Goal: Task Accomplishment & Management: Use online tool/utility

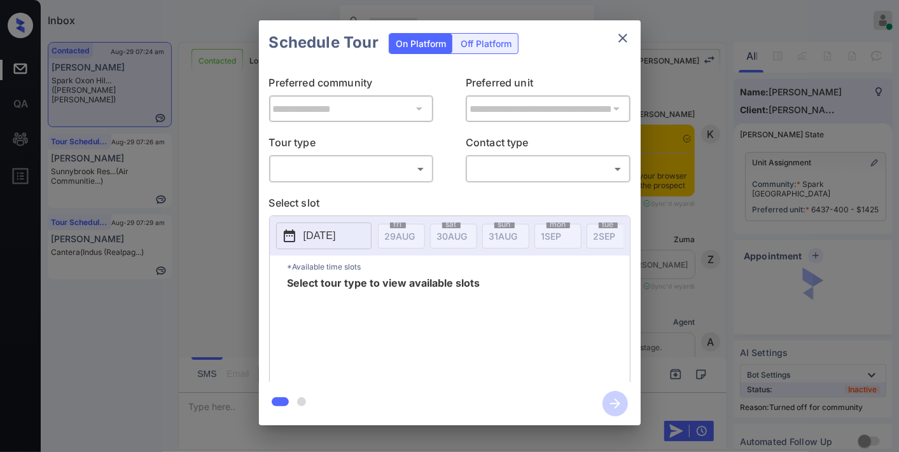
scroll to position [682, 0]
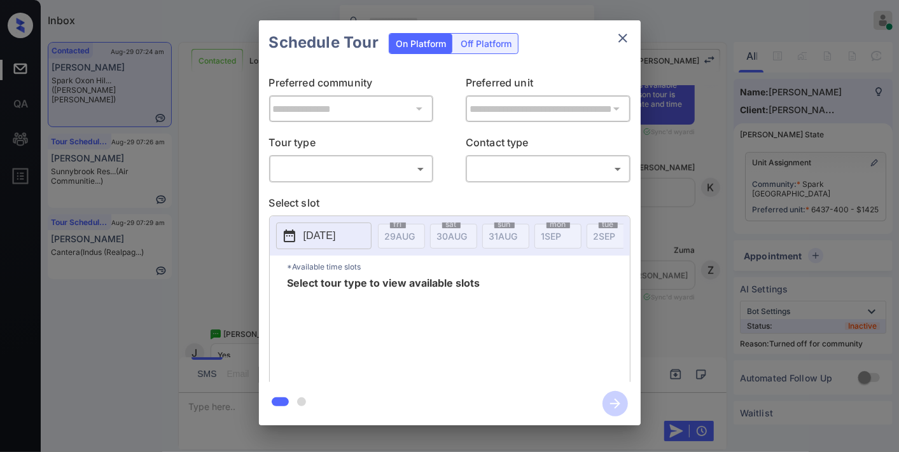
click at [404, 167] on body "Inbox Samantha Soliven Online Set yourself offline Set yourself on break Profil…" at bounding box center [449, 226] width 899 height 452
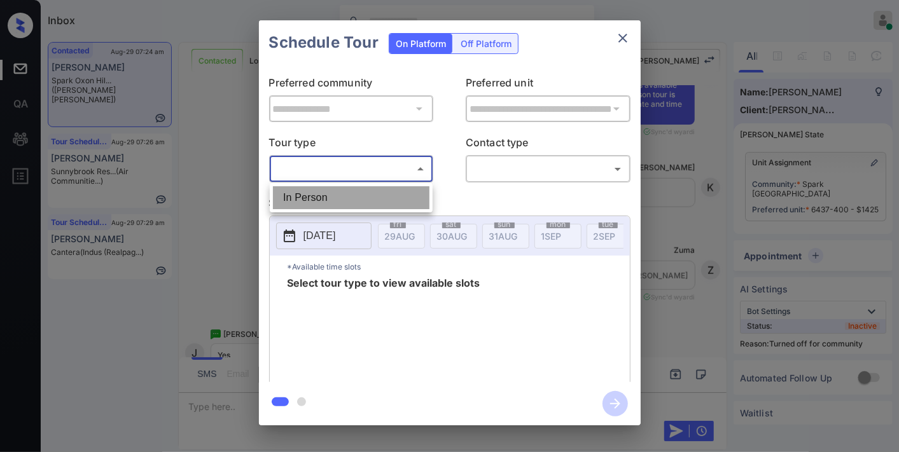
click at [386, 199] on li "In Person" at bounding box center [351, 197] width 157 height 23
type input "********"
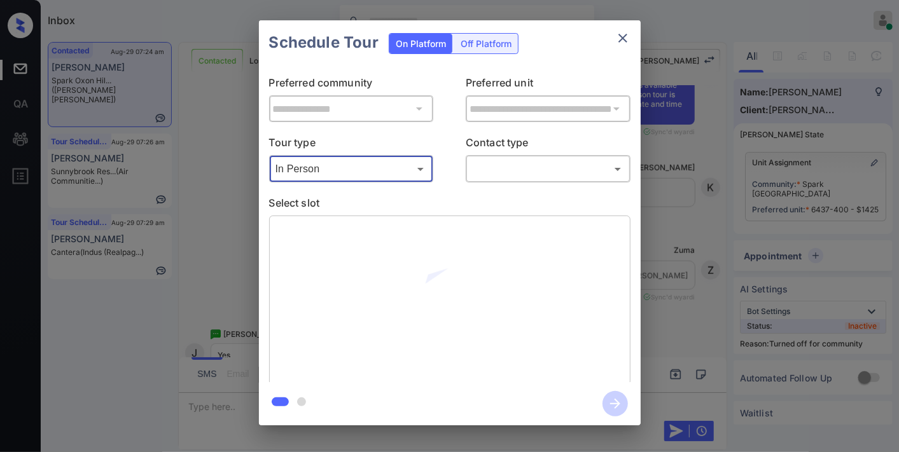
click at [500, 173] on body "Inbox Samantha Soliven Online Set yourself offline Set yourself on break Profil…" at bounding box center [449, 226] width 899 height 452
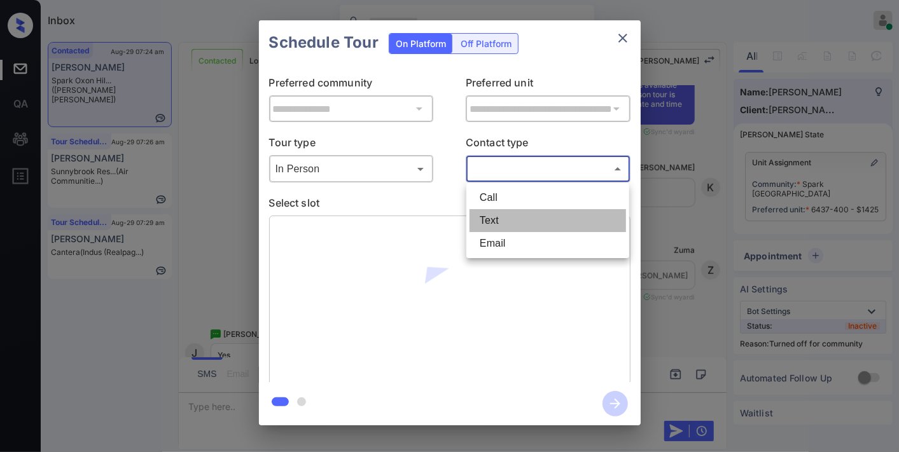
click at [512, 223] on li "Text" at bounding box center [548, 220] width 157 height 23
type input "****"
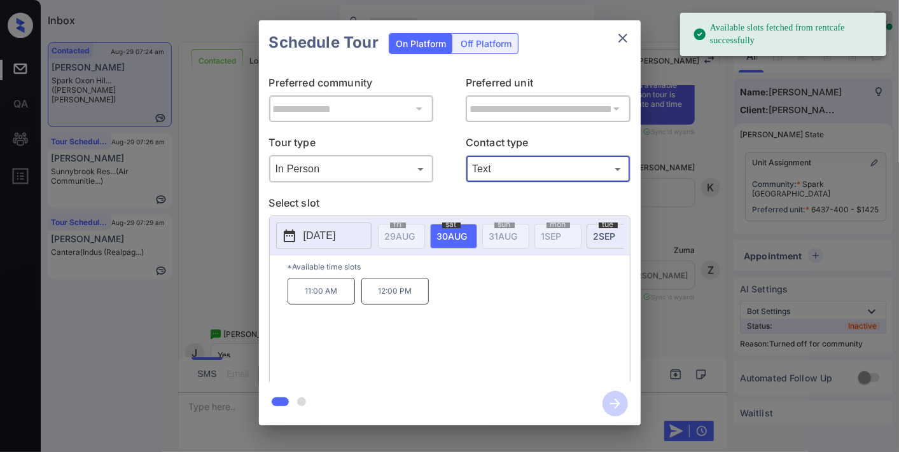
click at [333, 303] on p "11:00 AM" at bounding box center [321, 291] width 67 height 27
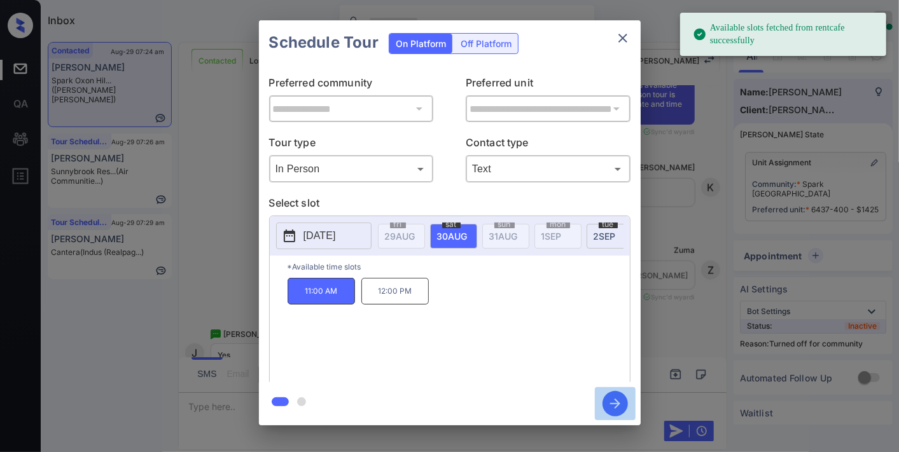
click at [622, 402] on icon "button" at bounding box center [615, 403] width 25 height 25
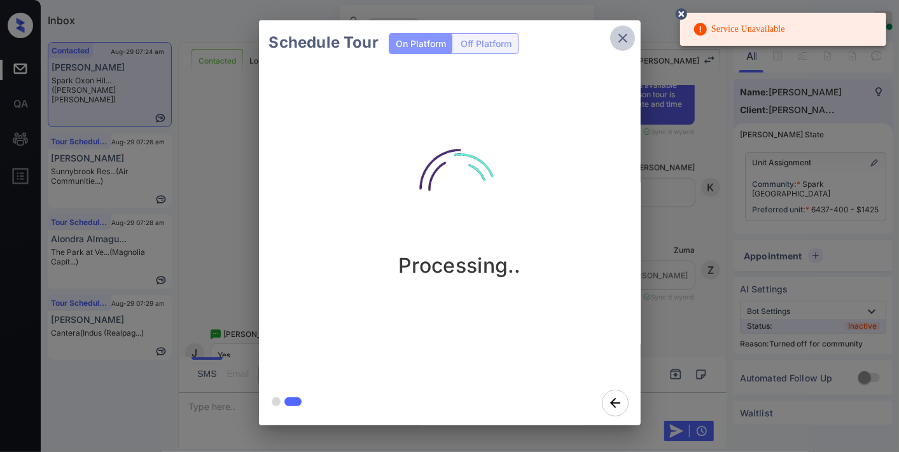
click at [627, 43] on icon "close" at bounding box center [622, 38] width 15 height 15
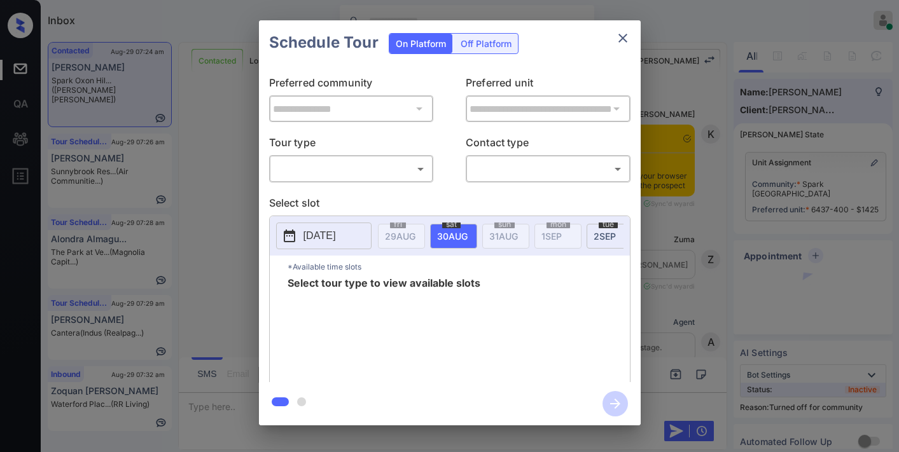
click at [356, 164] on body "Inbox [PERSON_NAME] Online Set yourself offline Set yourself on break Profile S…" at bounding box center [449, 226] width 899 height 452
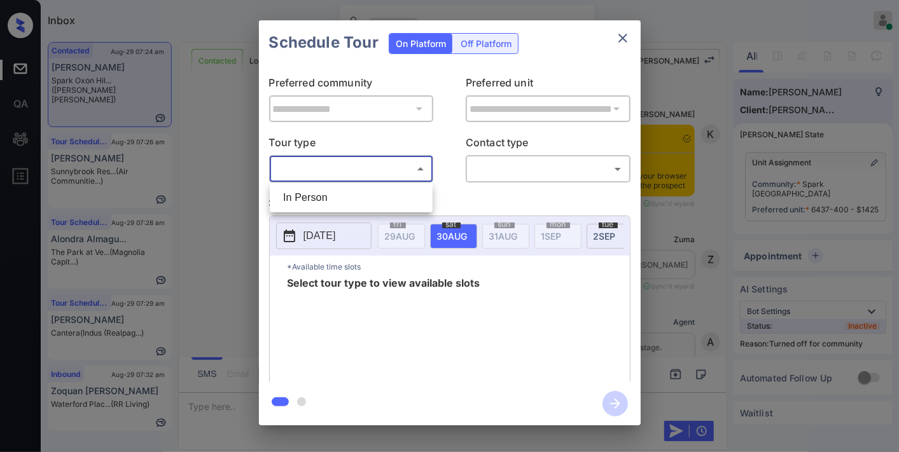
scroll to position [894, 0]
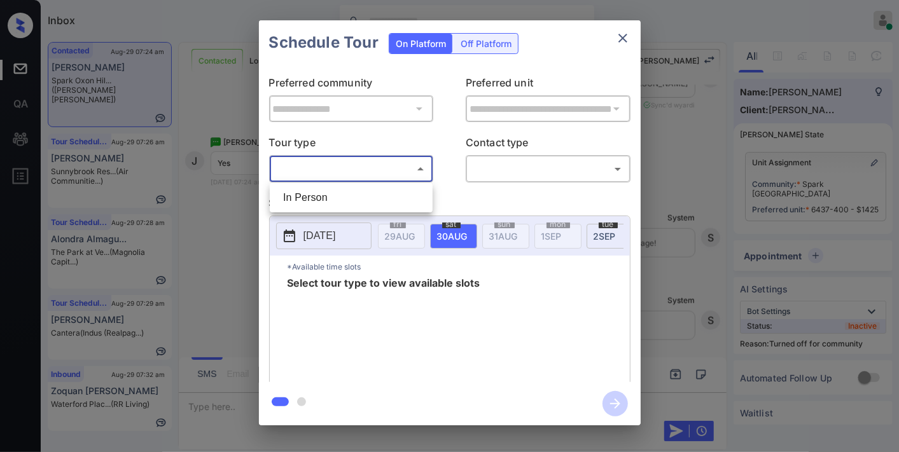
click at [360, 195] on li "In Person" at bounding box center [351, 197] width 157 height 23
type input "********"
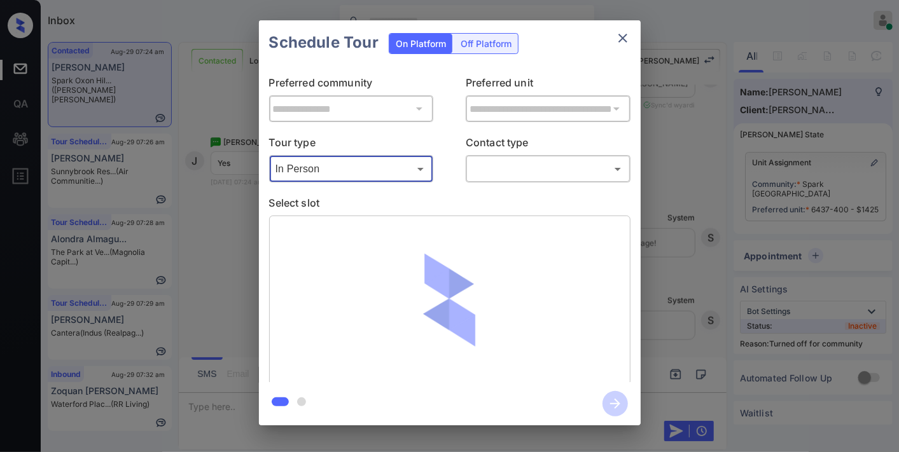
click at [538, 165] on body "Inbox [PERSON_NAME] Online Set yourself offline Set yourself on break Profile S…" at bounding box center [449, 226] width 899 height 452
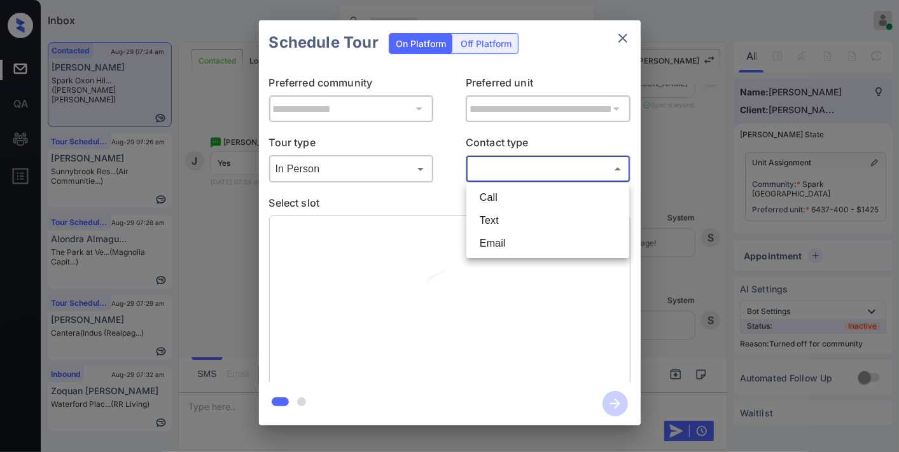
click at [526, 225] on li "Text" at bounding box center [548, 220] width 157 height 23
type input "****"
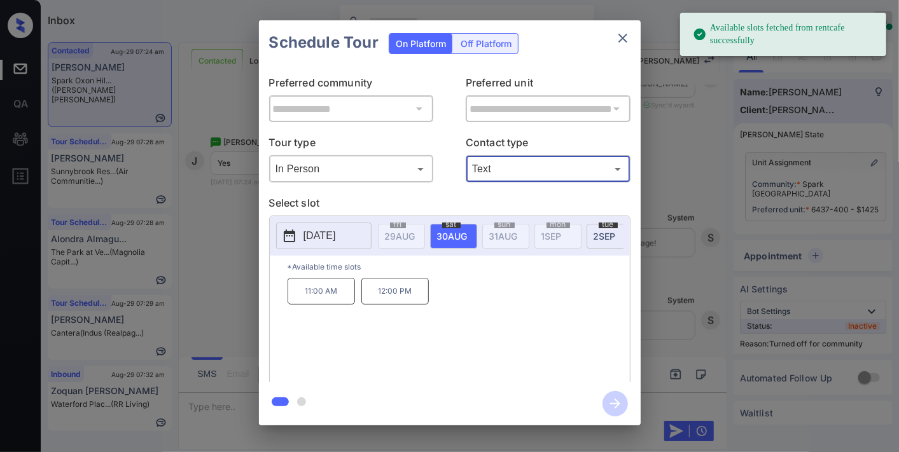
click at [316, 294] on p "11:00 AM" at bounding box center [321, 291] width 67 height 27
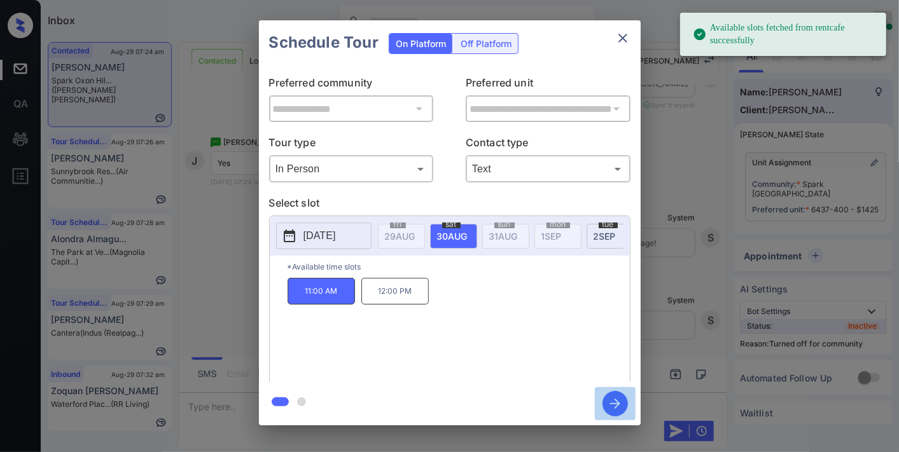
click at [607, 399] on icon "button" at bounding box center [615, 403] width 25 height 25
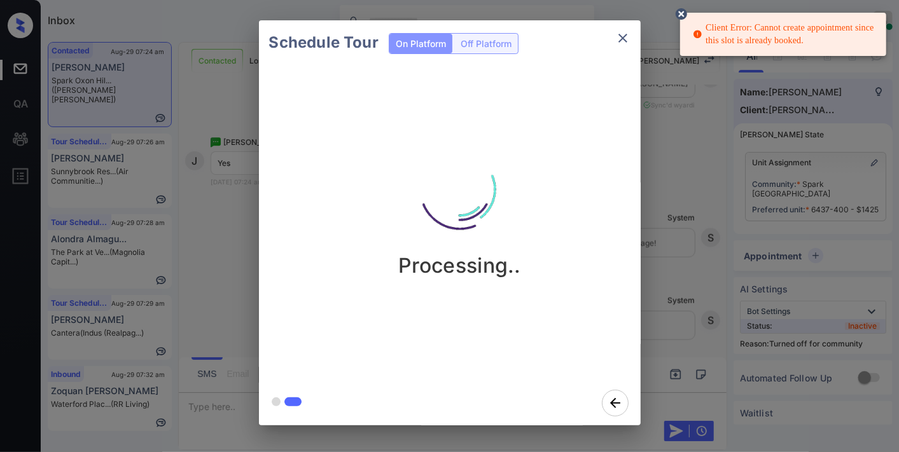
click at [620, 43] on icon "close" at bounding box center [622, 38] width 15 height 15
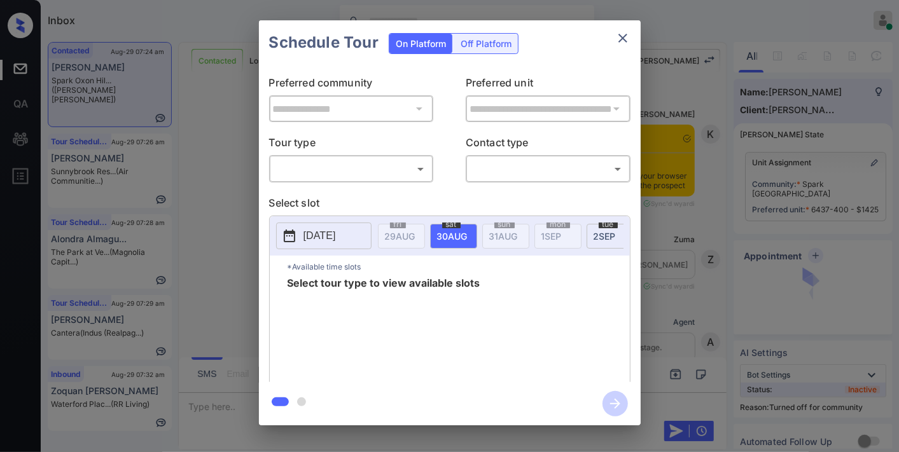
scroll to position [682, 0]
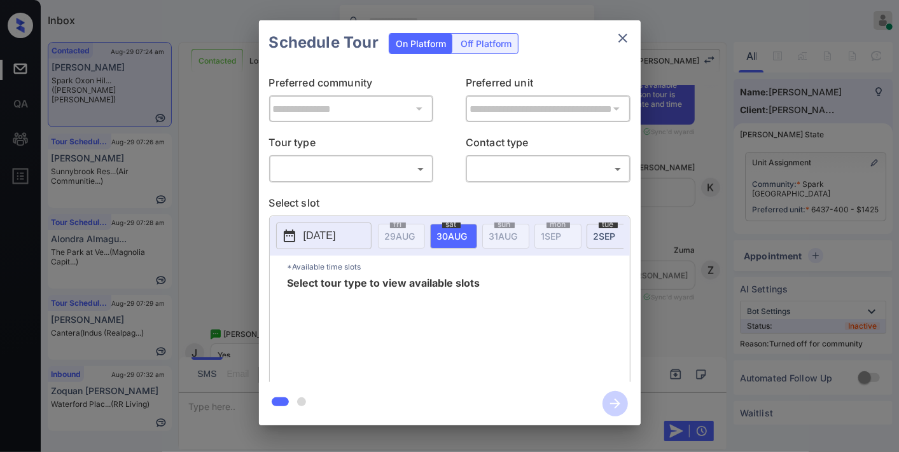
click at [363, 168] on body "Inbox [PERSON_NAME] Online Set yourself offline Set yourself on break Profile S…" at bounding box center [449, 226] width 899 height 452
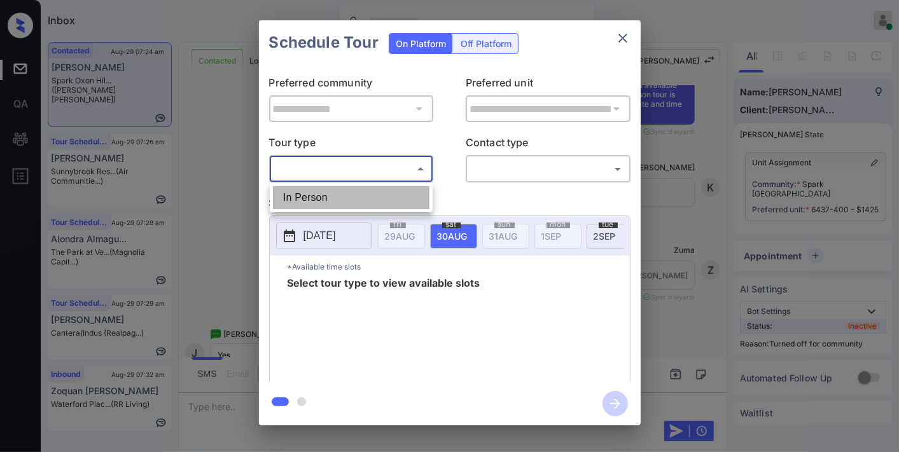
click at [354, 195] on li "In Person" at bounding box center [351, 197] width 157 height 23
type input "********"
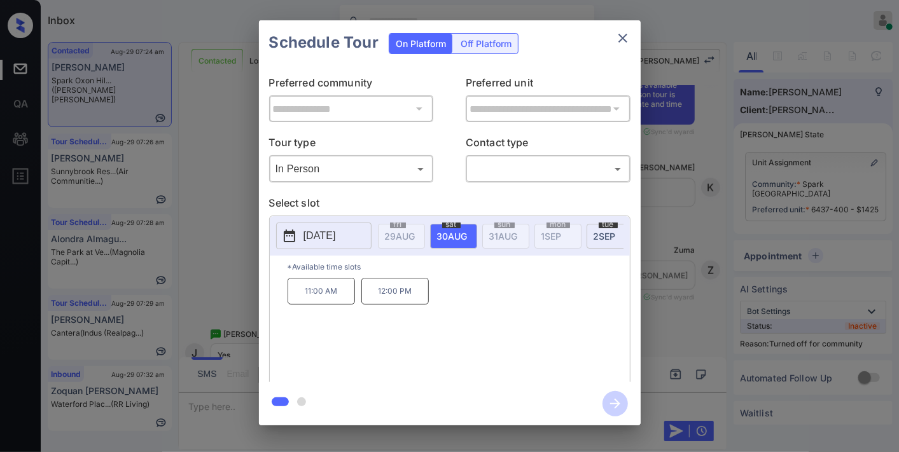
click at [384, 302] on p "12:00 PM" at bounding box center [394, 291] width 67 height 27
click at [532, 160] on body "Inbox [PERSON_NAME] Online Set yourself offline Set yourself on break Profile S…" at bounding box center [449, 226] width 899 height 452
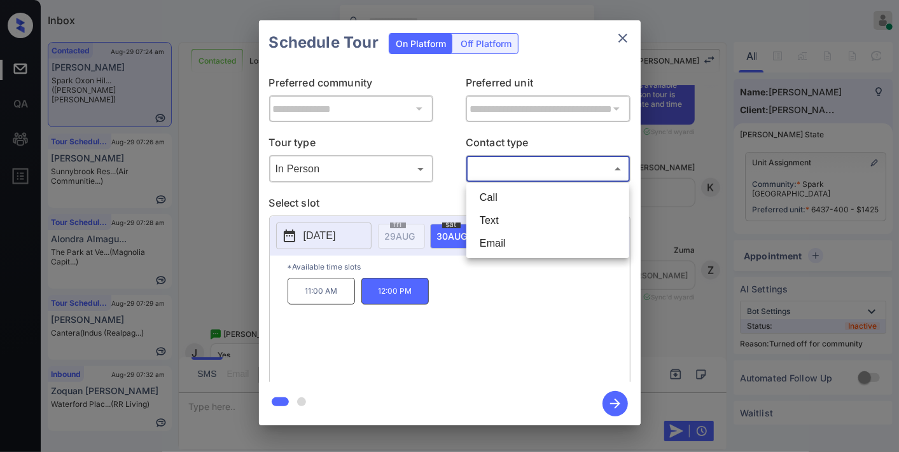
click at [535, 218] on li "Text" at bounding box center [548, 220] width 157 height 23
type input "****"
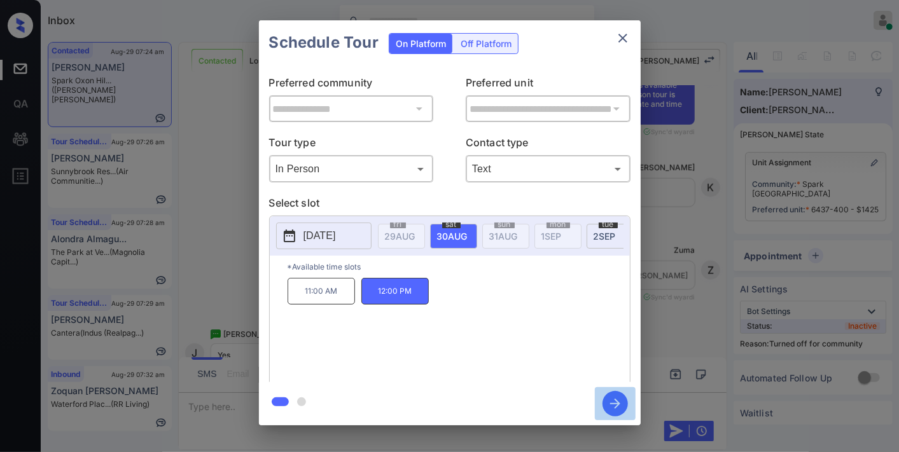
click at [613, 405] on icon "button" at bounding box center [615, 403] width 25 height 25
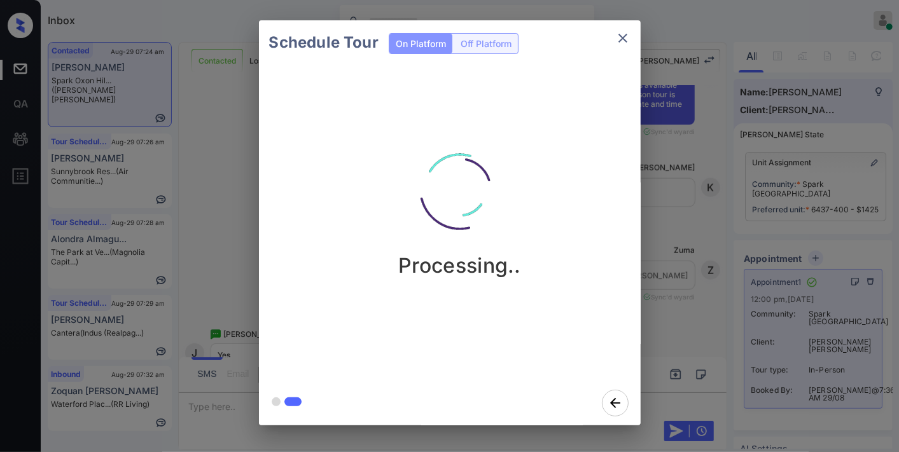
drag, startPoint x: 497, startPoint y: 132, endPoint x: 535, endPoint y: 109, distance: 44.9
click at [497, 132] on img at bounding box center [459, 189] width 127 height 127
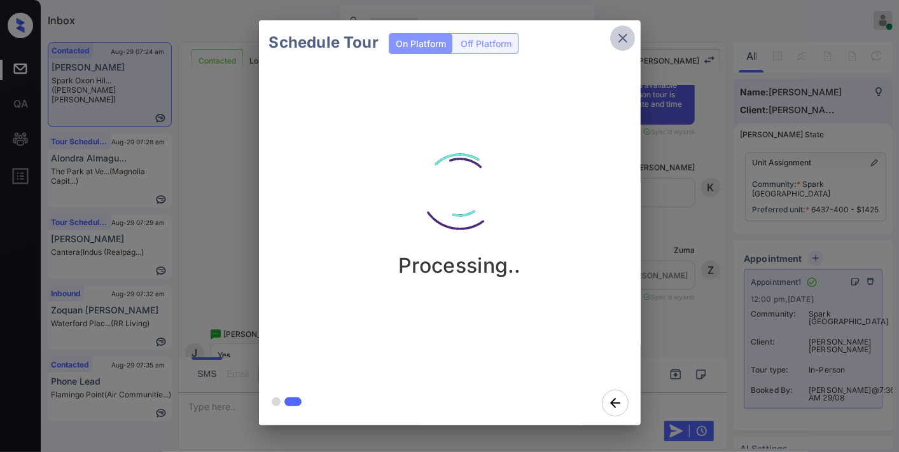
click at [621, 36] on icon "close" at bounding box center [623, 38] width 9 height 9
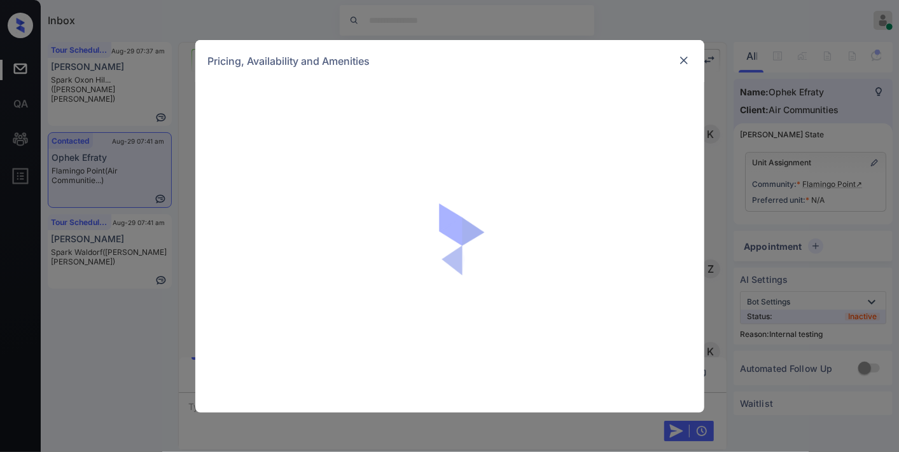
scroll to position [682, 0]
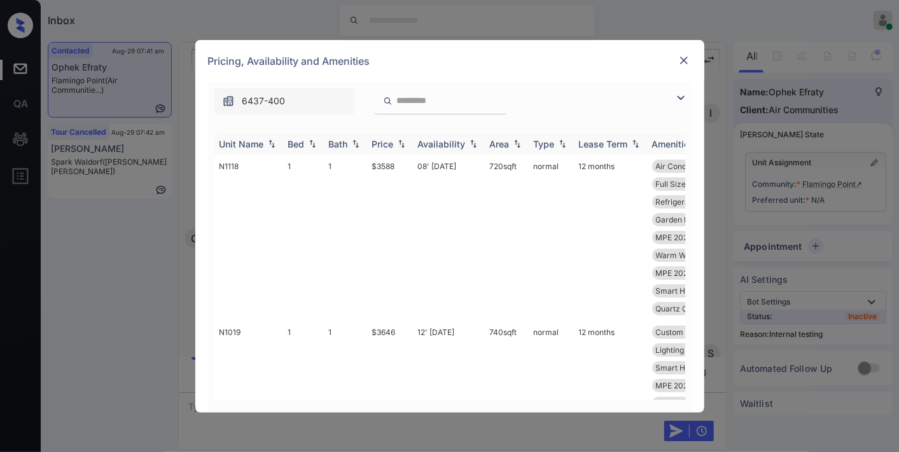
click at [249, 146] on div "Unit Name" at bounding box center [242, 144] width 45 height 11
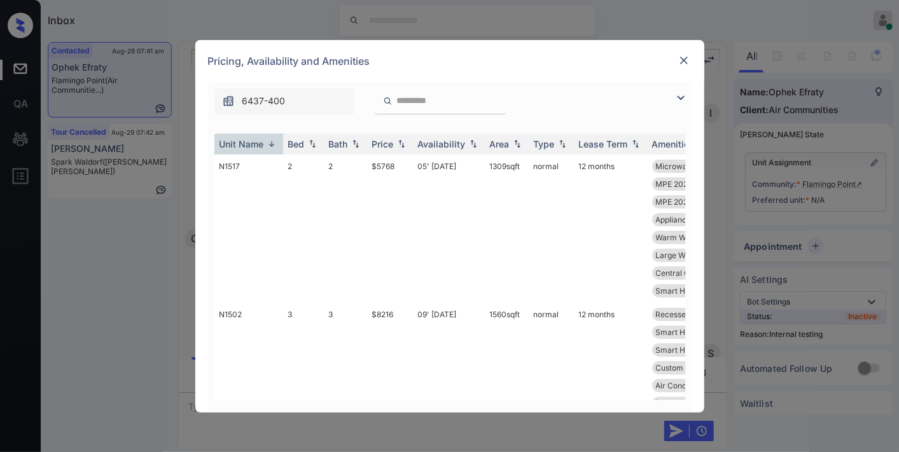
click at [402, 101] on input "search" at bounding box center [448, 100] width 104 height 11
type input "*"
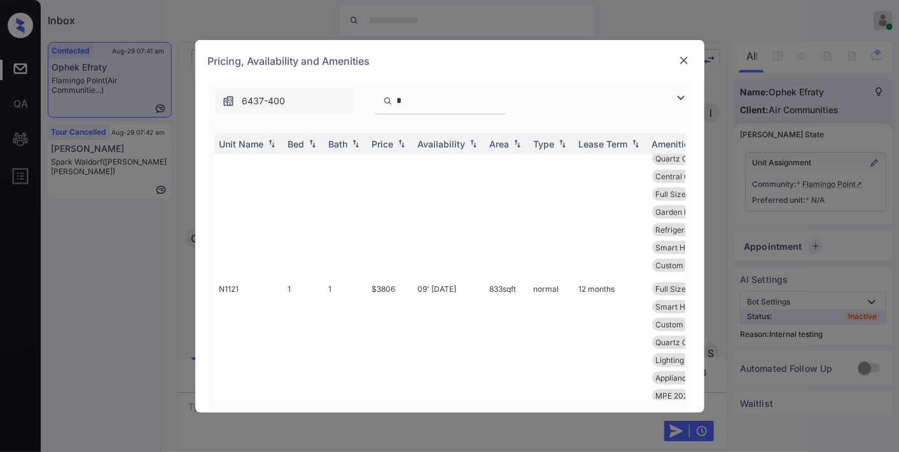
scroll to position [990, 0]
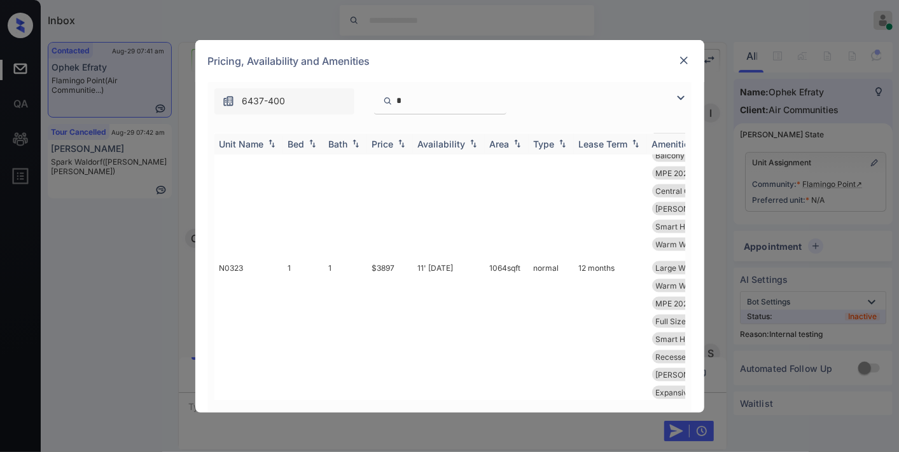
click at [251, 137] on th "Unit Name" at bounding box center [248, 144] width 69 height 21
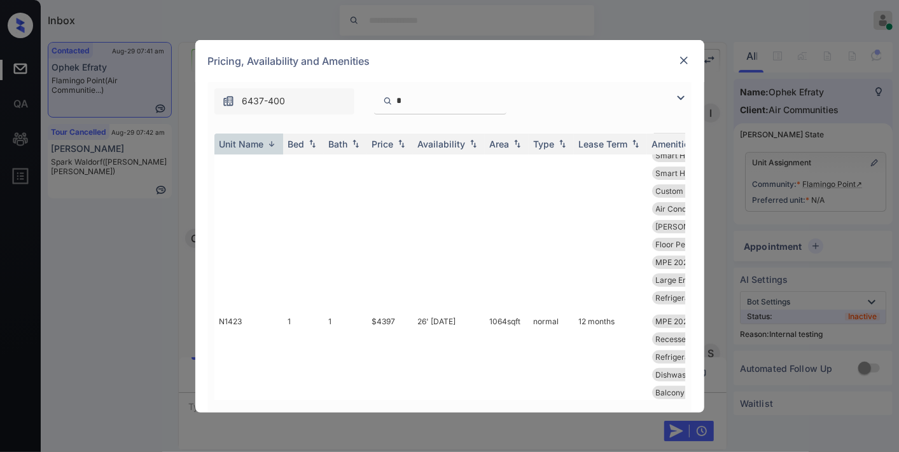
scroll to position [0, 0]
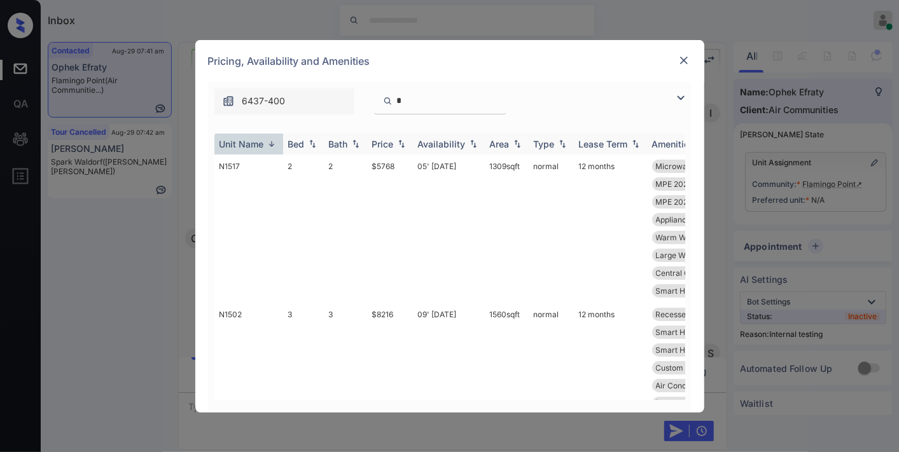
click at [263, 139] on div "Unit Name" at bounding box center [242, 144] width 45 height 11
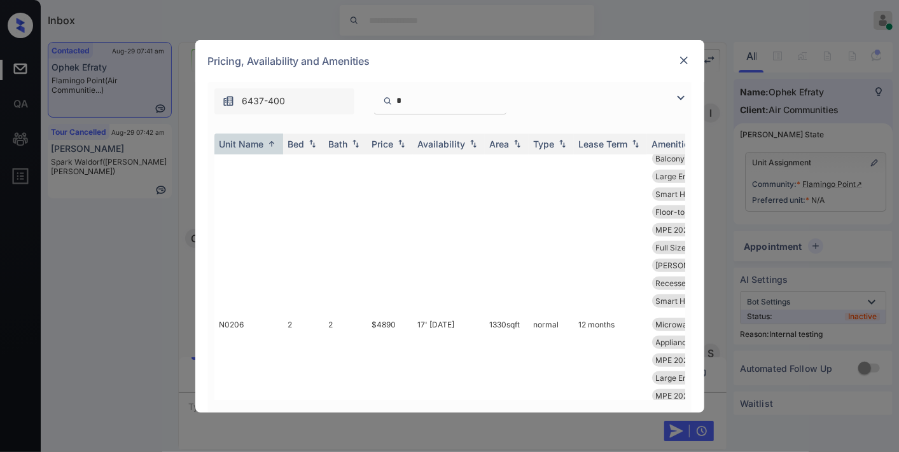
scroll to position [990, 0]
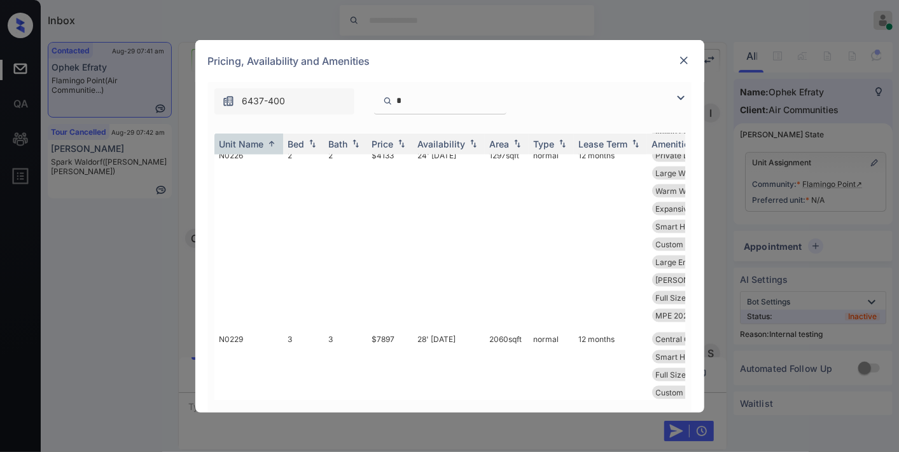
click at [449, 106] on div "*" at bounding box center [440, 101] width 132 height 26
click at [429, 93] on div "*" at bounding box center [440, 101] width 132 height 26
click at [433, 106] on input "*" at bounding box center [448, 100] width 104 height 11
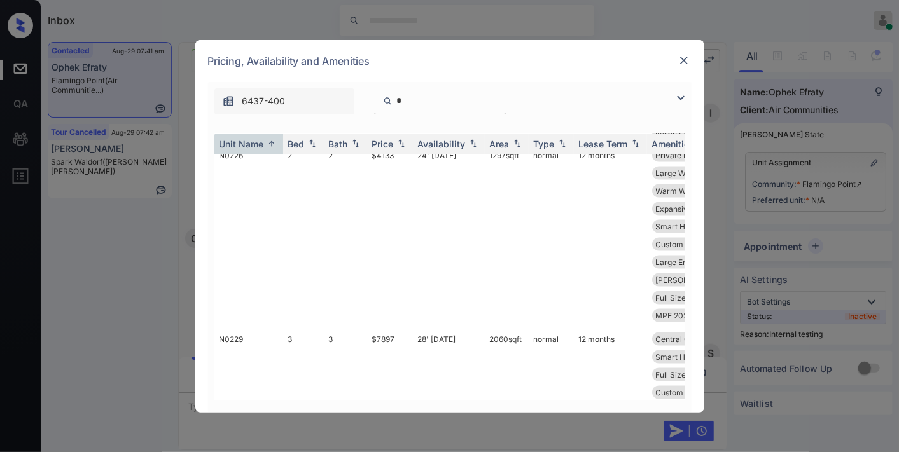
click at [433, 106] on input "*" at bounding box center [448, 100] width 104 height 11
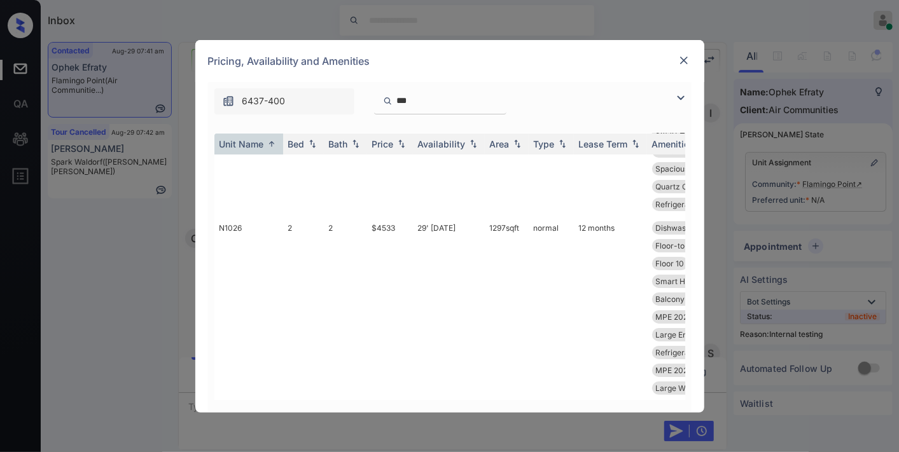
scroll to position [97, 0]
type input "****"
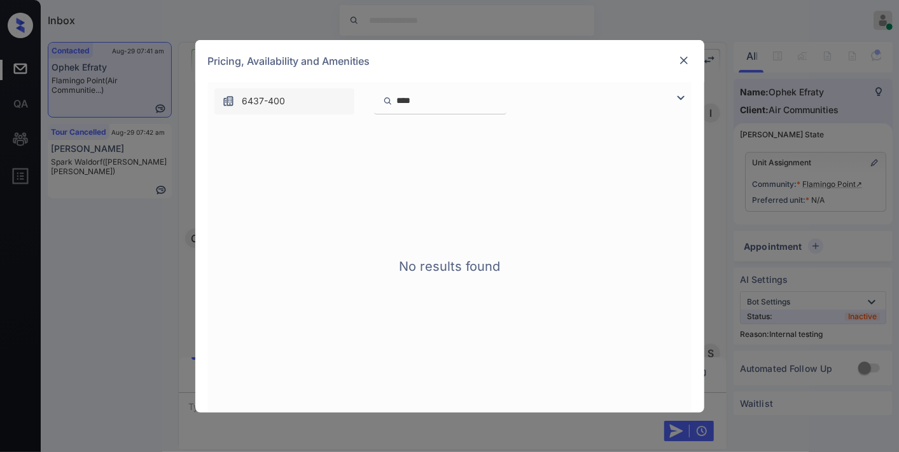
click at [500, 106] on input "****" at bounding box center [448, 100] width 104 height 11
click at [500, 103] on input "****" at bounding box center [448, 100] width 104 height 11
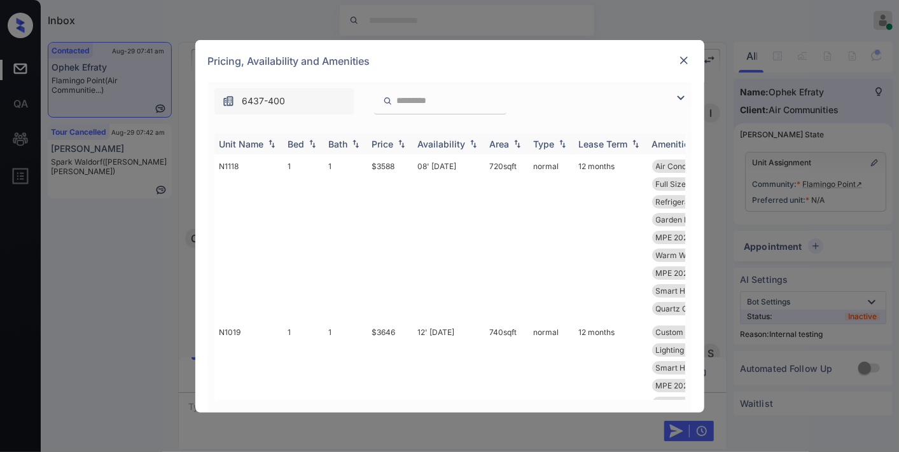
click at [395, 143] on div "Price" at bounding box center [390, 144] width 36 height 11
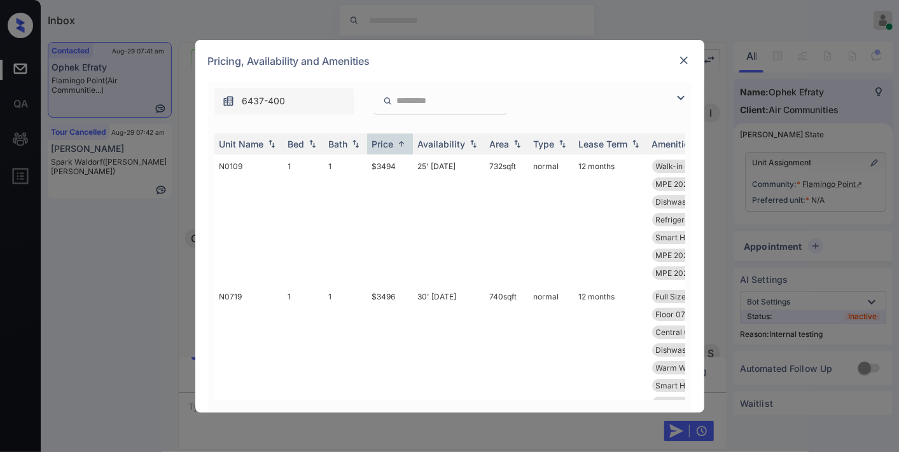
click at [548, 91] on div "6437-400" at bounding box center [450, 98] width 484 height 32
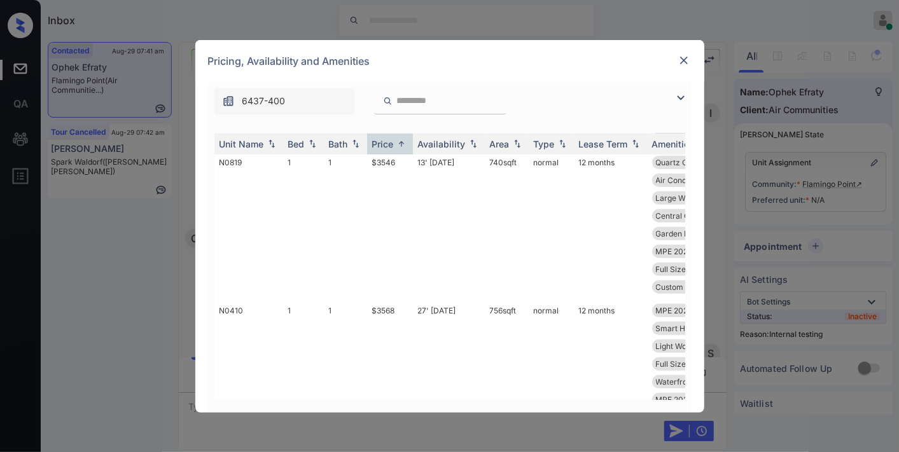
scroll to position [0, 0]
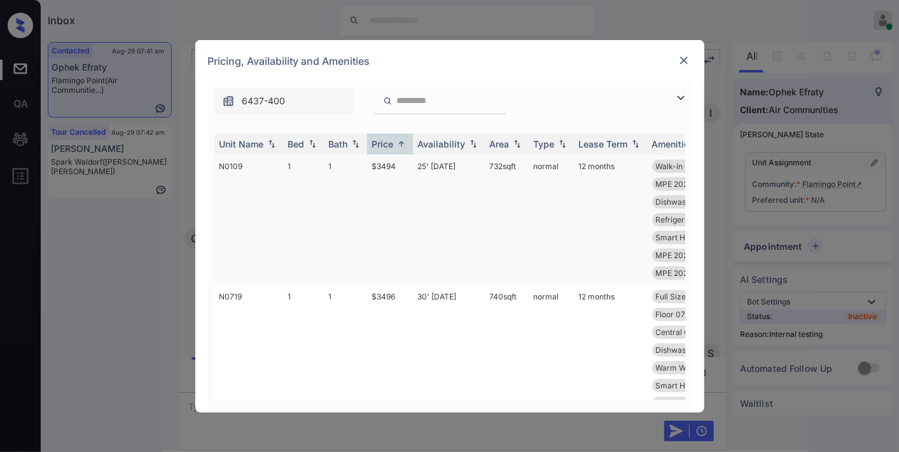
click at [391, 172] on td "$3494" at bounding box center [390, 220] width 46 height 130
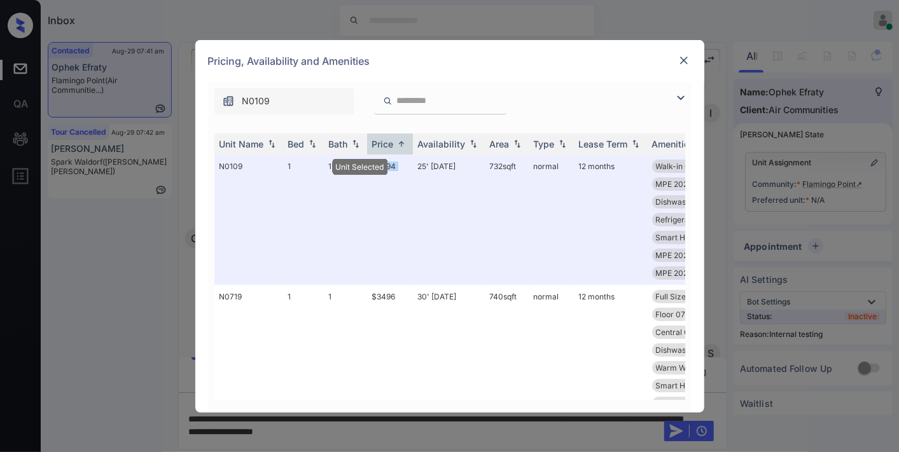
click at [681, 62] on img at bounding box center [684, 60] width 13 height 13
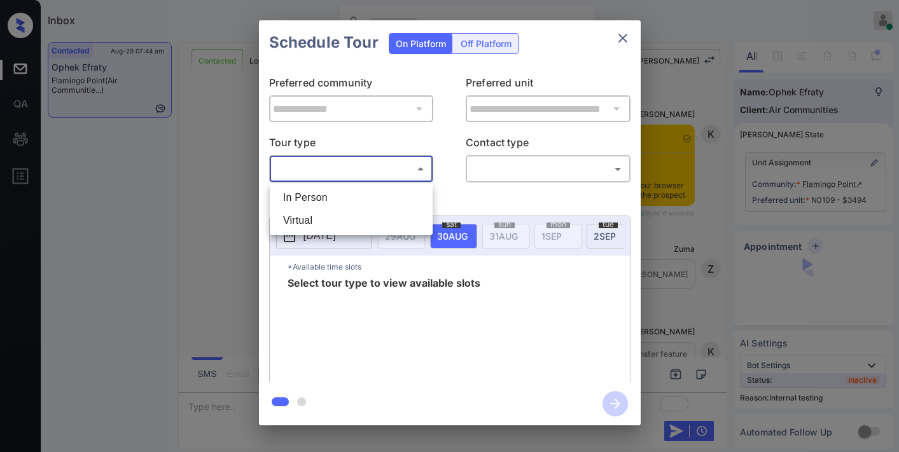
click at [401, 191] on li "In Person" at bounding box center [351, 197] width 157 height 23
type input "********"
click at [524, 164] on div at bounding box center [449, 226] width 899 height 452
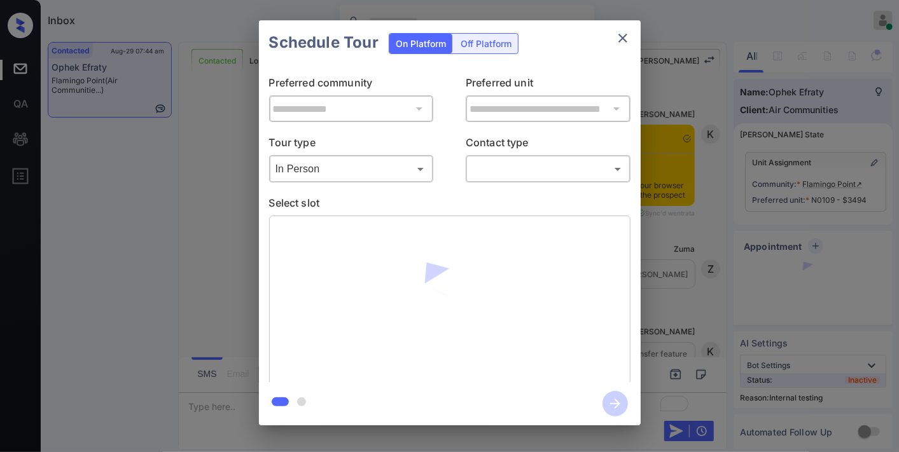
scroll to position [3630, 0]
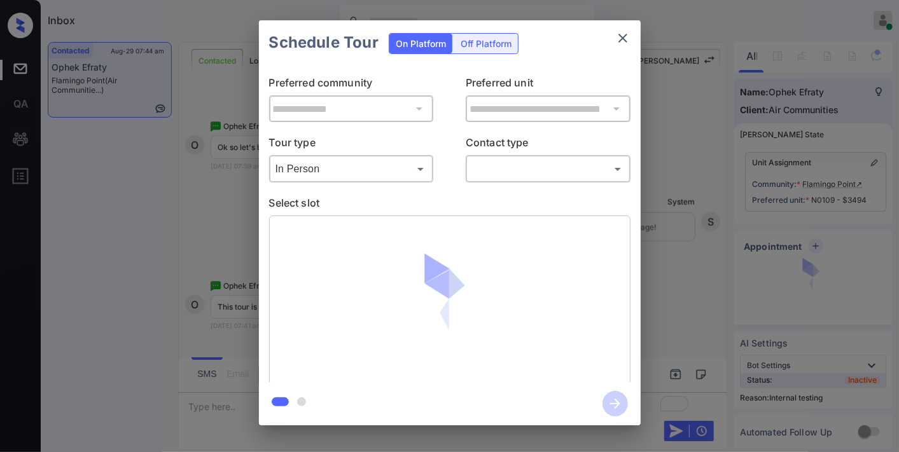
click at [522, 174] on body "Inbox Samantha Soliven Online Set yourself offline Set yourself on break Profil…" at bounding box center [449, 226] width 899 height 452
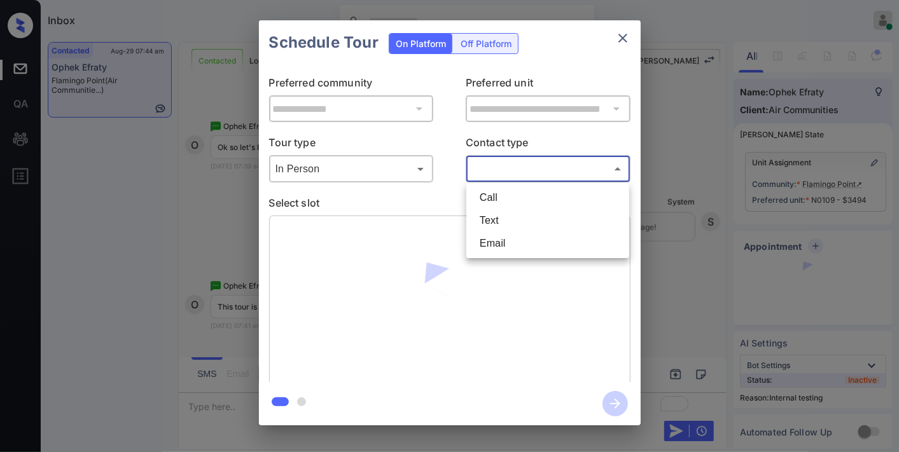
click at [505, 225] on li "Text" at bounding box center [548, 220] width 157 height 23
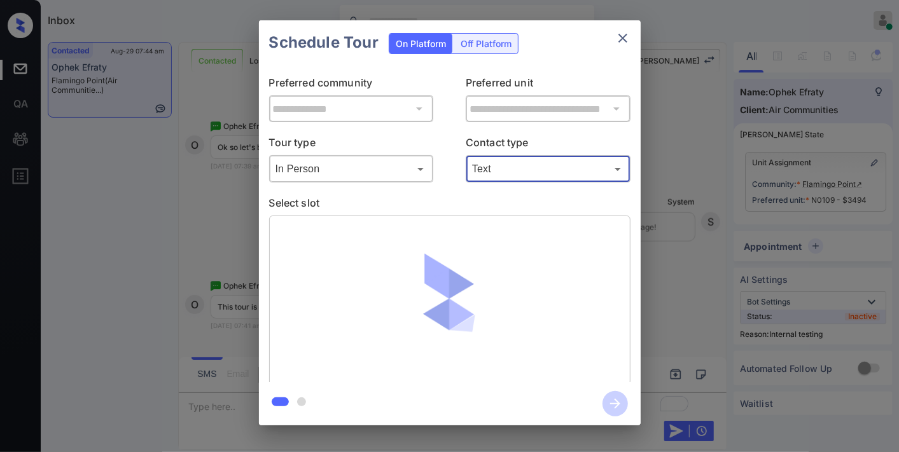
type input "****"
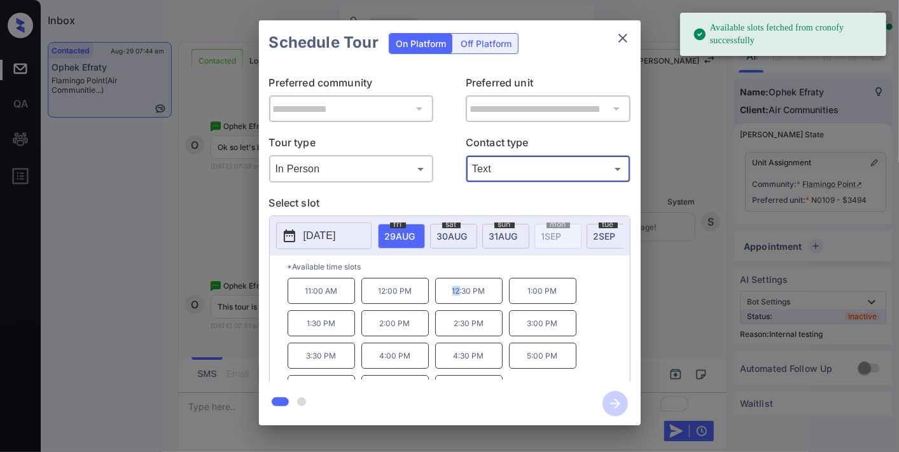
drag, startPoint x: 454, startPoint y: 298, endPoint x: 480, endPoint y: 315, distance: 31.2
click at [459, 298] on p "12:30 PM" at bounding box center [468, 291] width 67 height 26
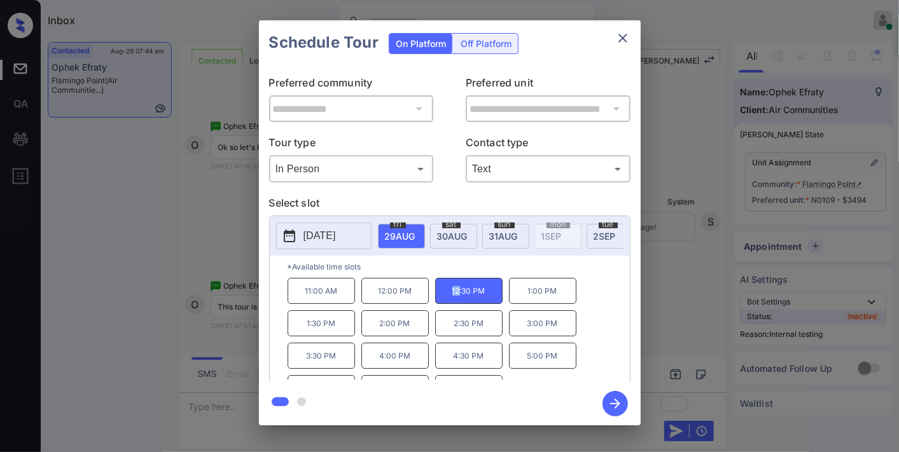
click at [614, 395] on icon "button" at bounding box center [615, 403] width 25 height 25
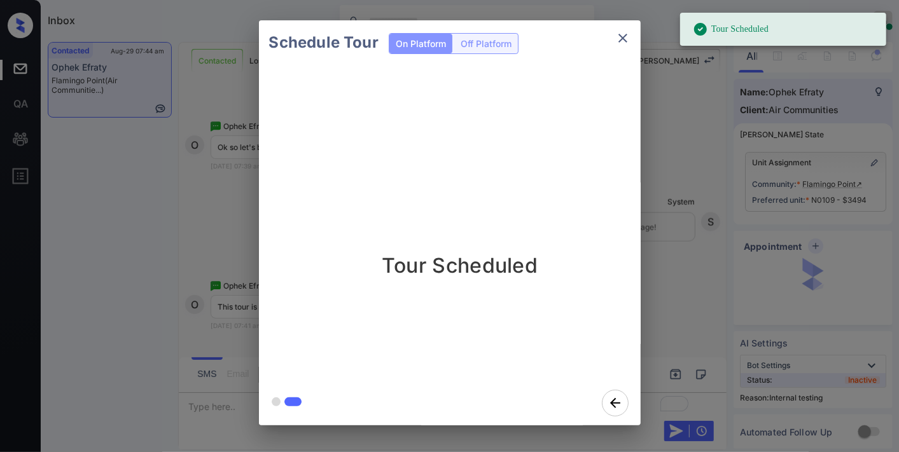
click at [627, 42] on icon "close" at bounding box center [622, 38] width 15 height 15
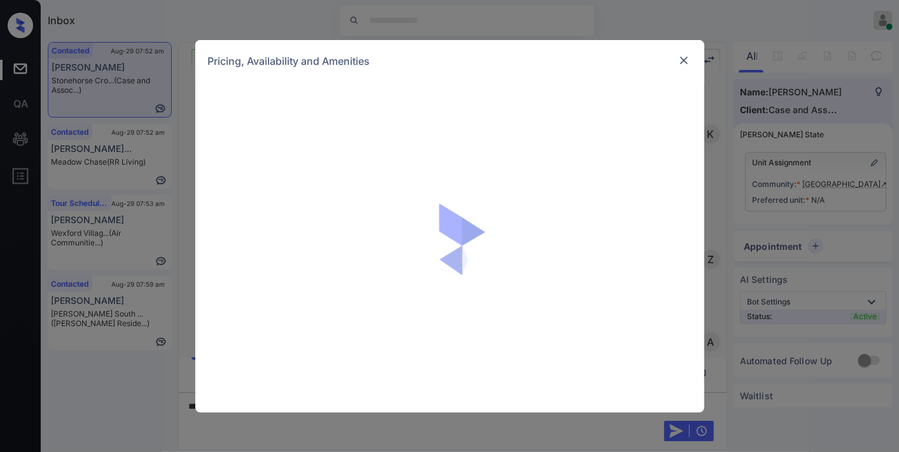
scroll to position [755, 0]
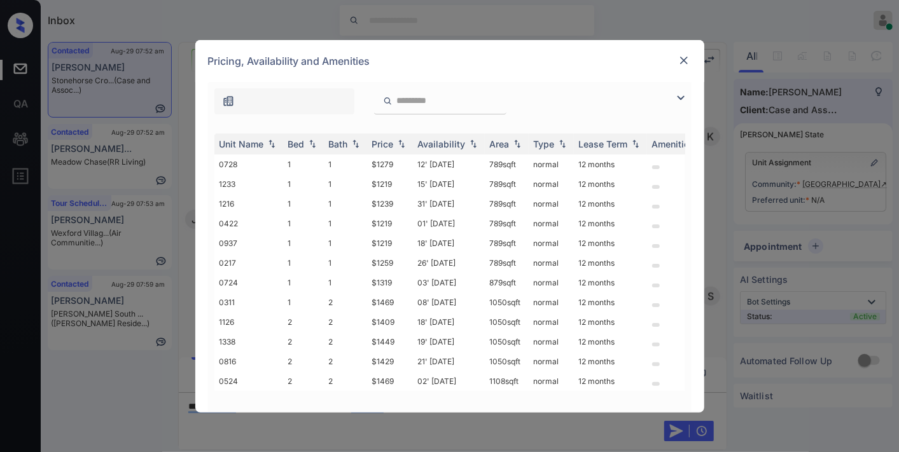
click at [683, 57] on img at bounding box center [684, 60] width 13 height 13
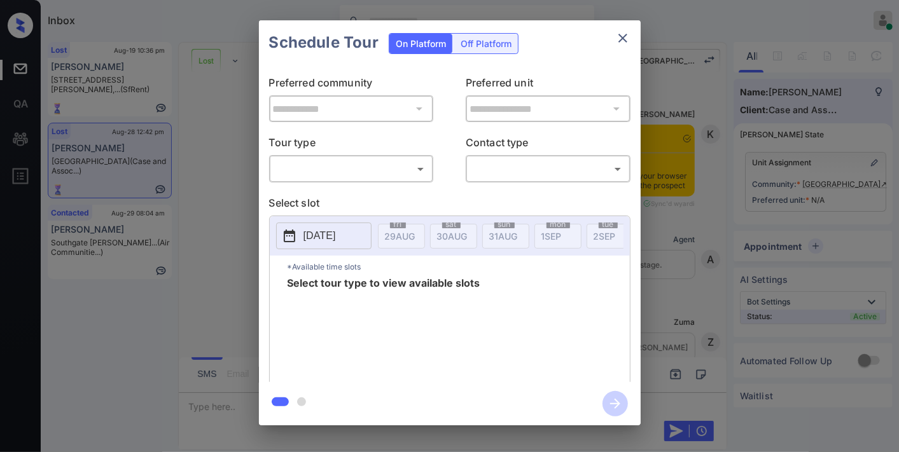
scroll to position [710, 0]
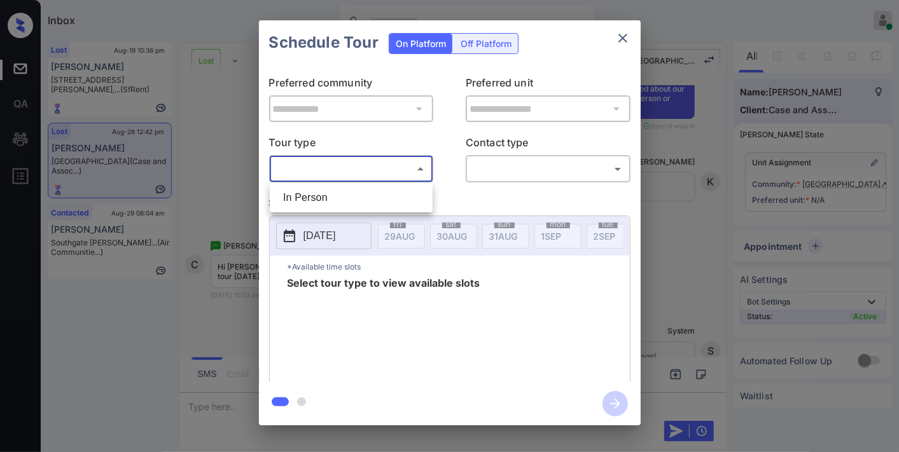
click at [388, 167] on body "Inbox [PERSON_NAME] Online Set yourself offline Set yourself on break Profile S…" at bounding box center [449, 226] width 899 height 452
click at [355, 207] on li "In Person" at bounding box center [351, 197] width 157 height 23
type input "********"
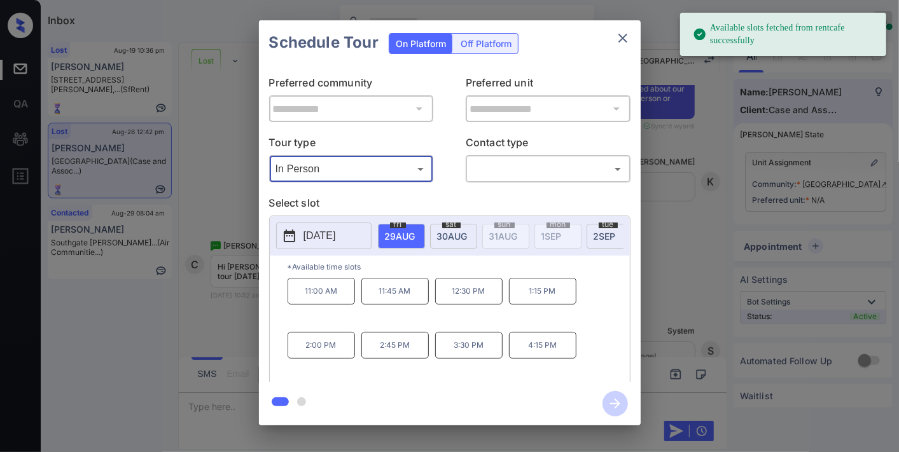
click at [335, 240] on p "[DATE]" at bounding box center [320, 235] width 32 height 15
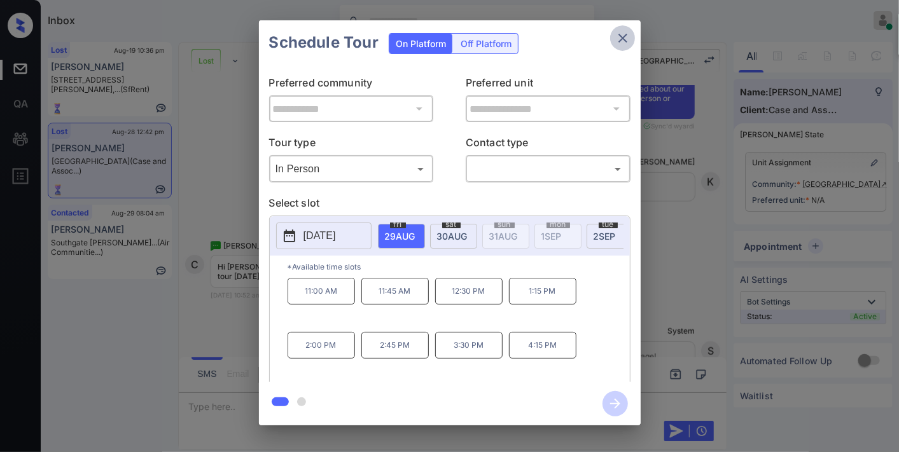
click at [631, 40] on button "close" at bounding box center [622, 37] width 25 height 25
